Goal: Task Accomplishment & Management: Complete application form

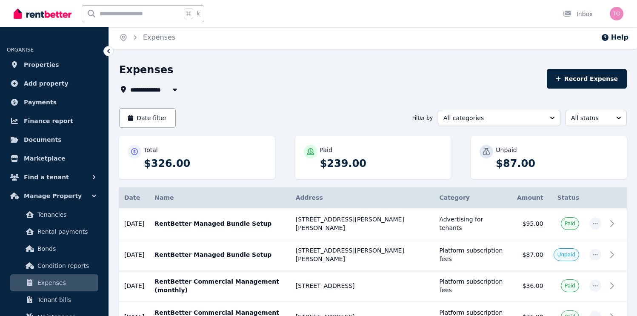
scroll to position [66, 0]
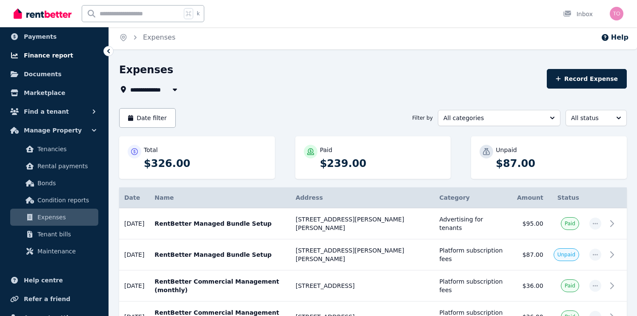
click at [76, 56] on link "Finance report" at bounding box center [54, 55] width 95 height 17
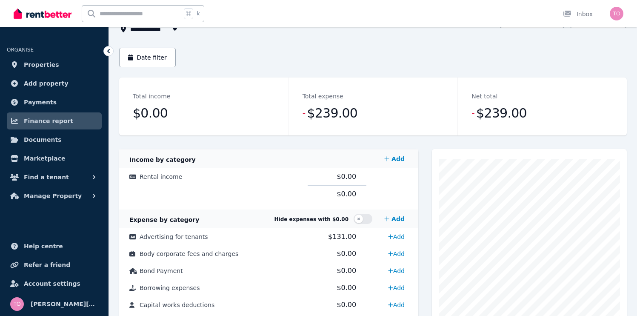
scroll to position [64, 0]
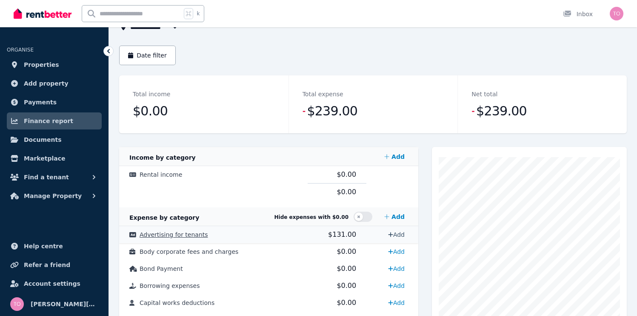
click at [393, 233] on link "Add" at bounding box center [396, 235] width 23 height 14
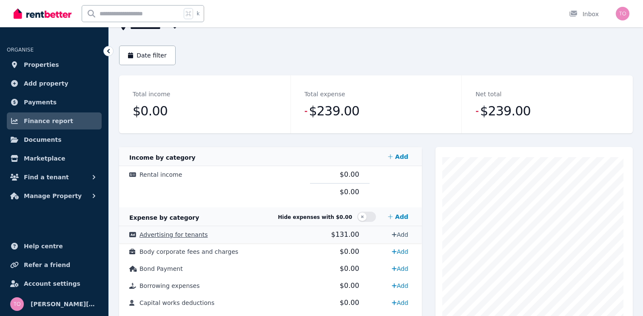
select select "**********"
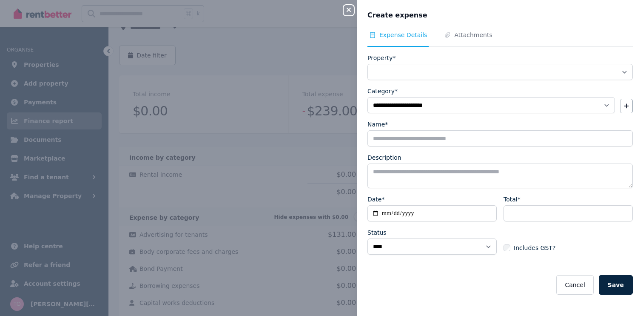
click at [349, 12] on icon "button" at bounding box center [349, 9] width 10 height 7
select select
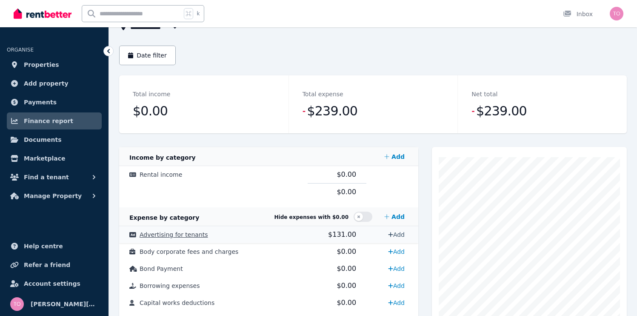
click at [401, 238] on link "Add" at bounding box center [396, 235] width 23 height 14
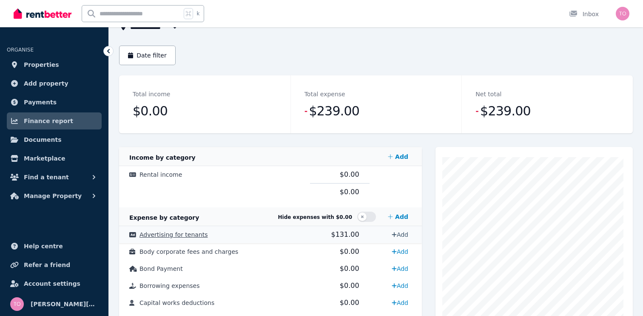
select select "**********"
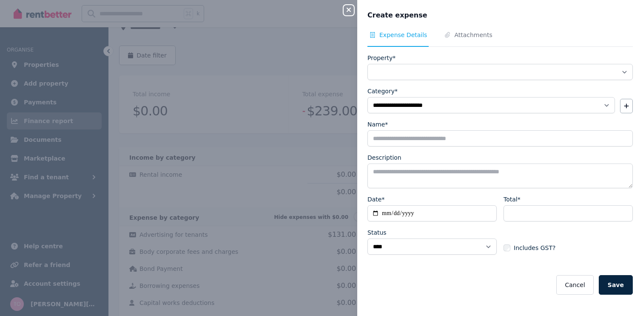
click at [345, 11] on icon "button" at bounding box center [349, 9] width 10 height 7
select select
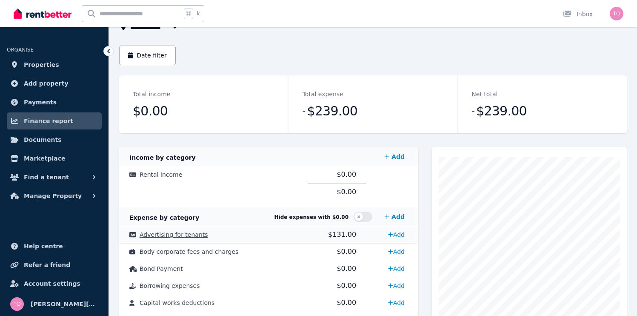
click at [331, 237] on span "$131.00" at bounding box center [342, 234] width 28 height 8
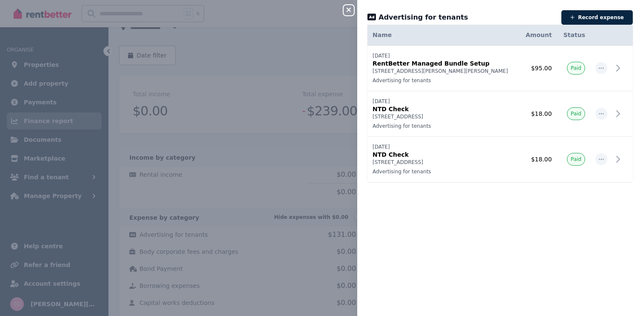
click at [351, 12] on icon "button" at bounding box center [349, 9] width 10 height 7
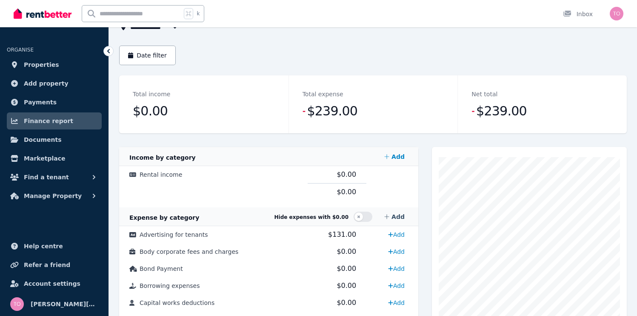
click at [400, 215] on link "Add" at bounding box center [394, 216] width 27 height 17
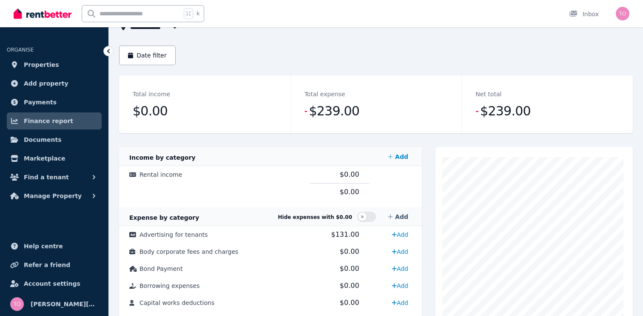
select select "**********"
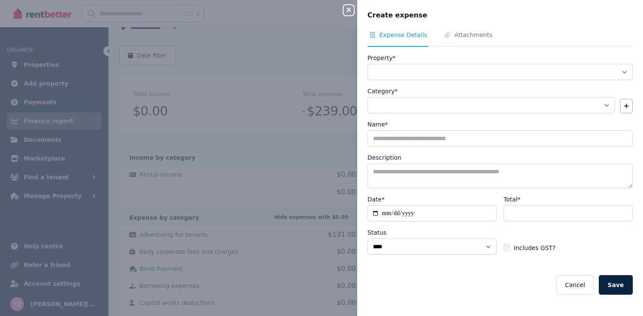
click at [351, 11] on icon "button" at bounding box center [349, 9] width 10 height 7
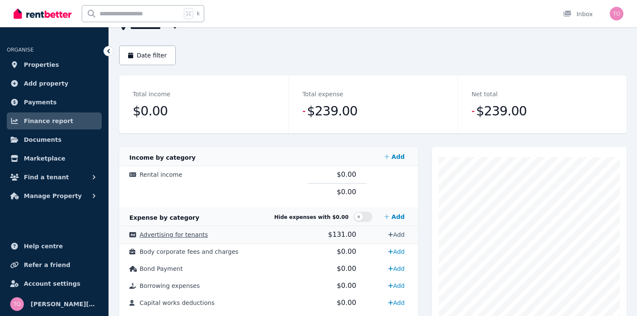
click at [399, 237] on link "Add" at bounding box center [396, 235] width 23 height 14
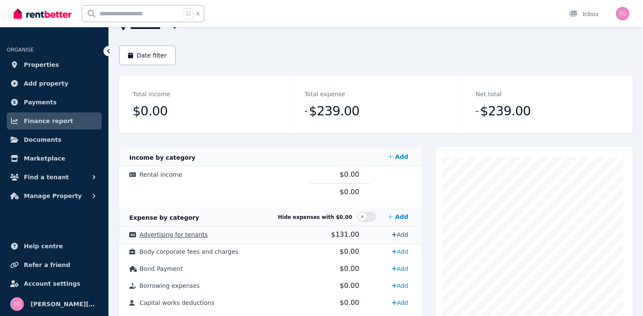
select select "**********"
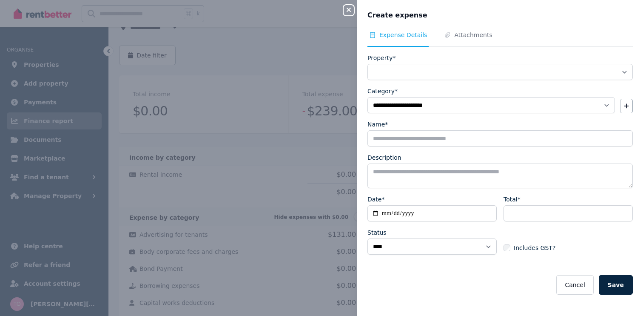
click at [345, 9] on icon "button" at bounding box center [349, 9] width 10 height 7
select select
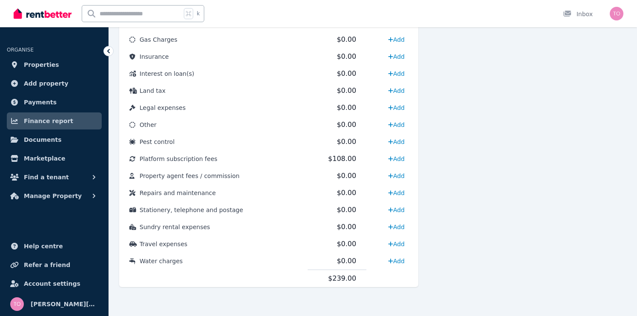
scroll to position [0, 0]
